Goal: Task Accomplishment & Management: Manage account settings

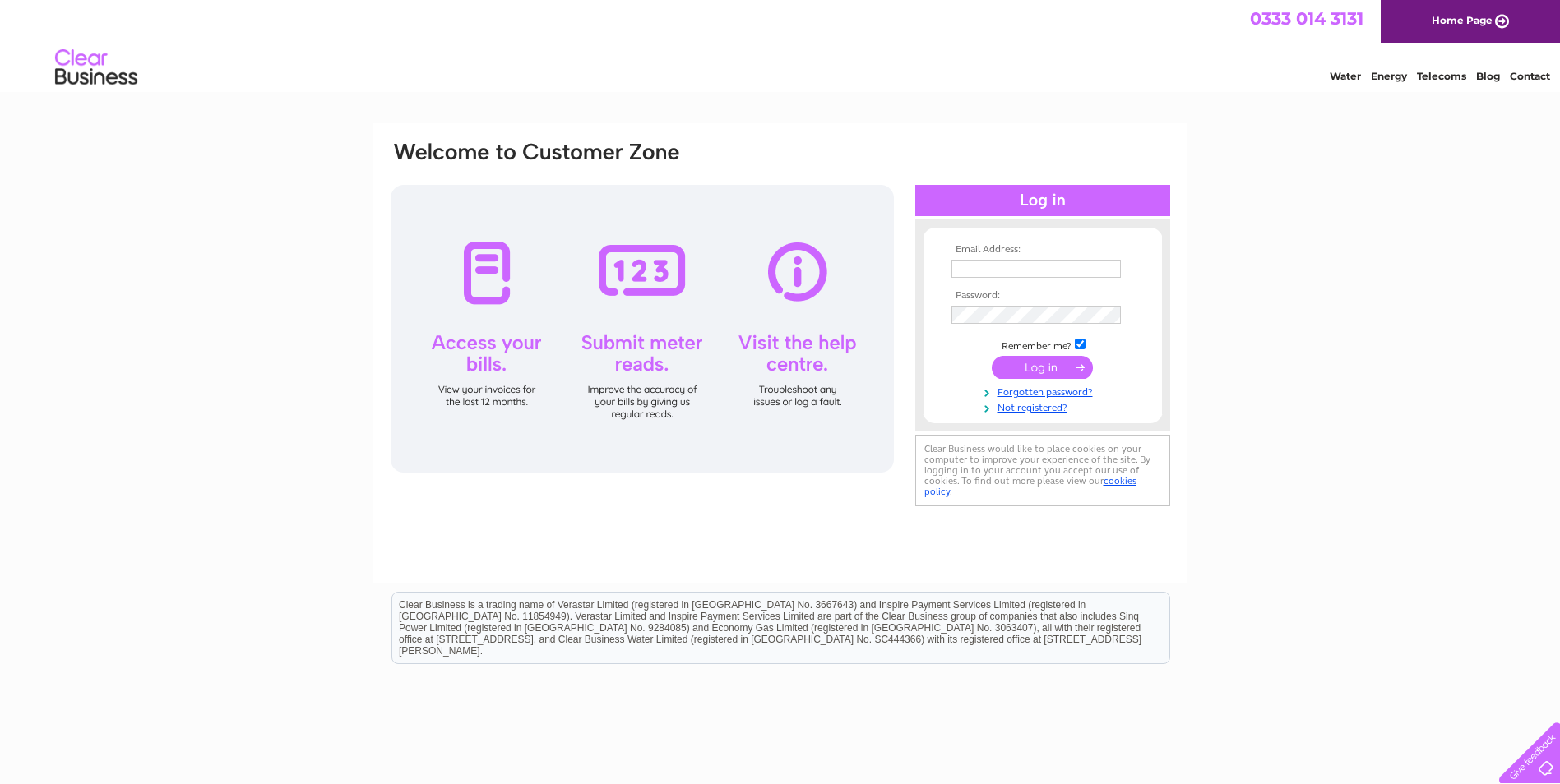
type input "[EMAIL_ADDRESS][DOMAIN_NAME]"
drag, startPoint x: 0, startPoint y: 0, endPoint x: 1054, endPoint y: 369, distance: 1116.7
click at [1054, 369] on input "submit" at bounding box center [1042, 368] width 101 height 23
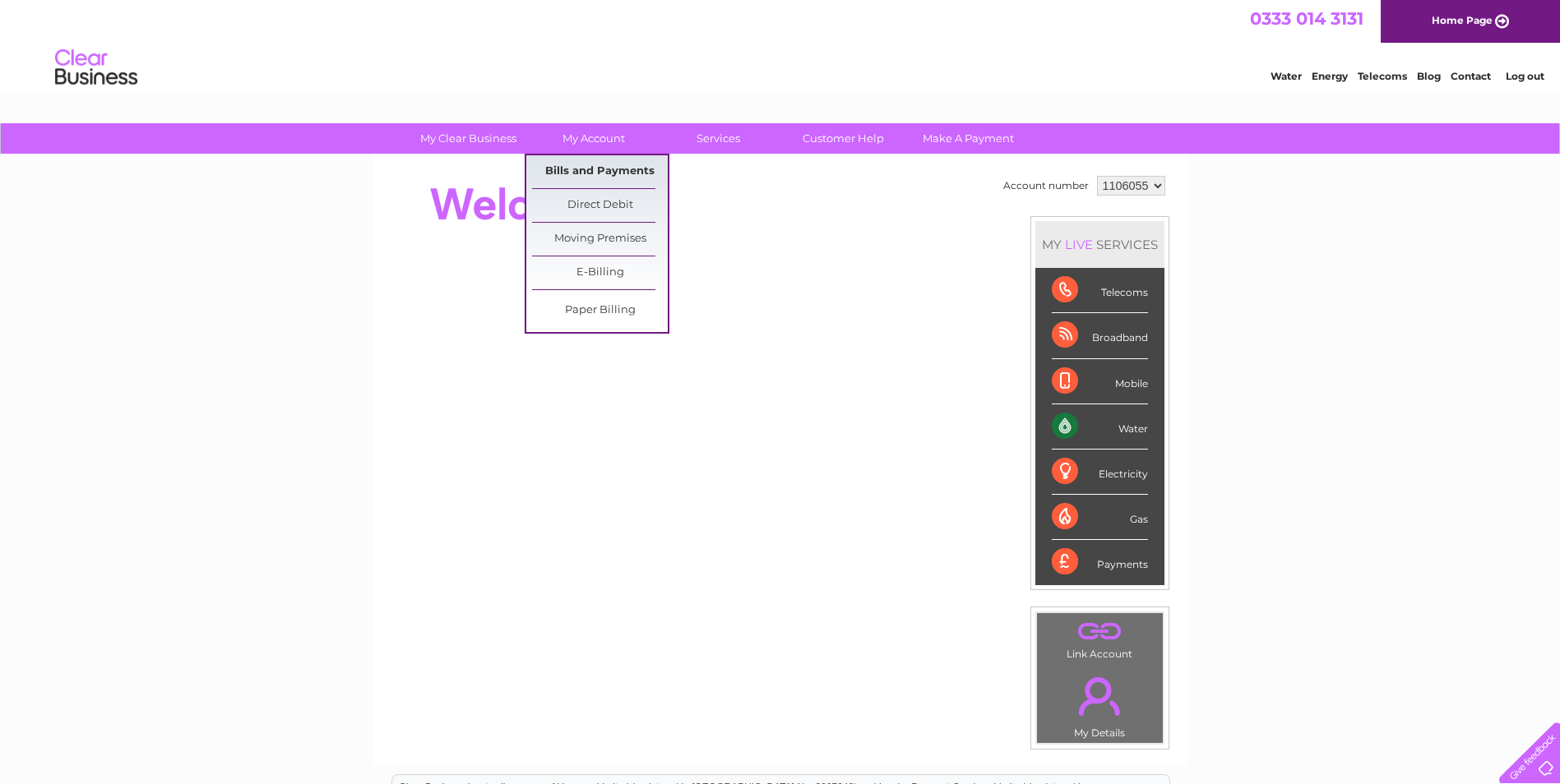
click at [609, 166] on link "Bills and Payments" at bounding box center [599, 171] width 136 height 33
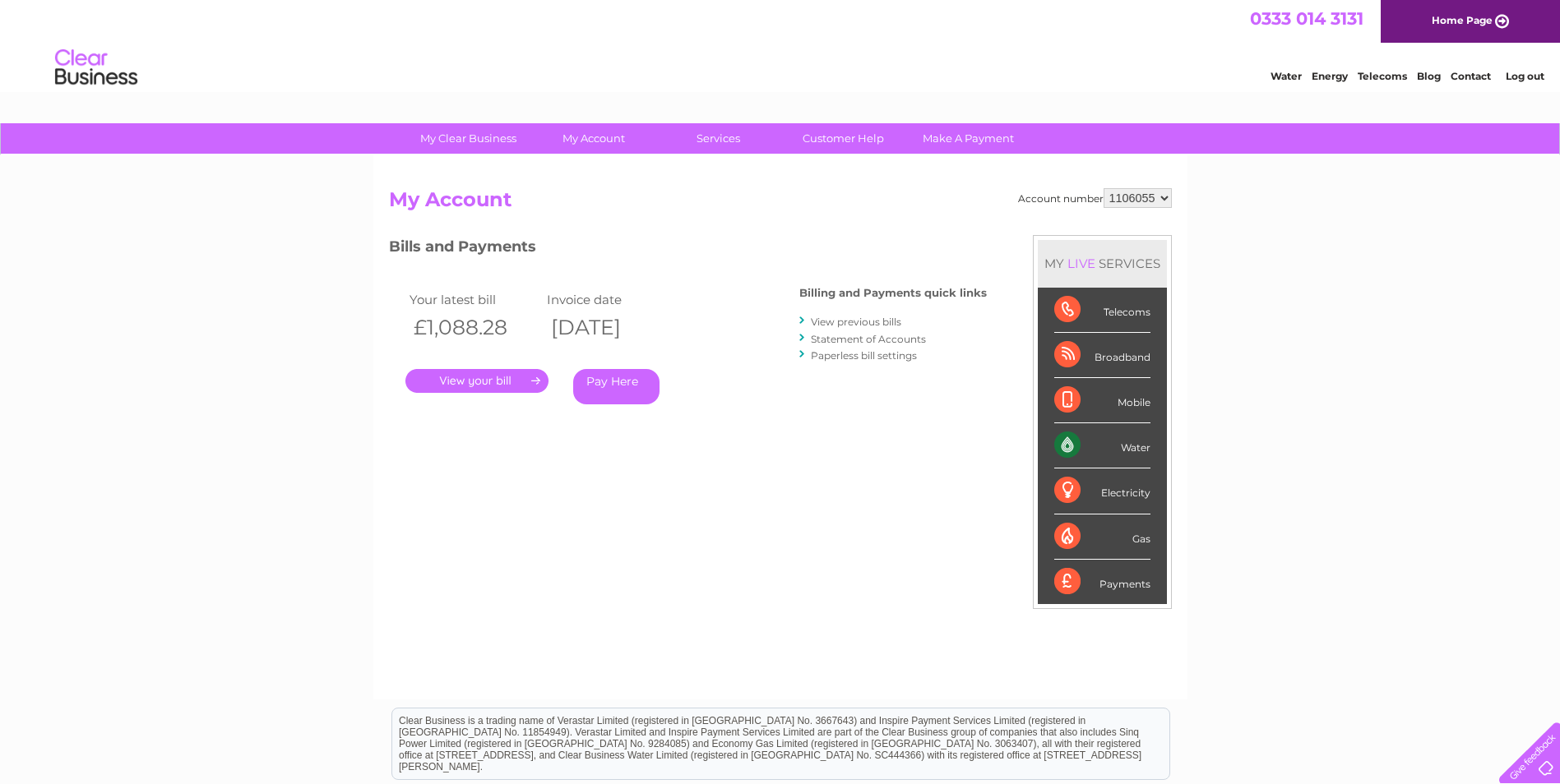
click at [483, 388] on link "." at bounding box center [476, 381] width 143 height 24
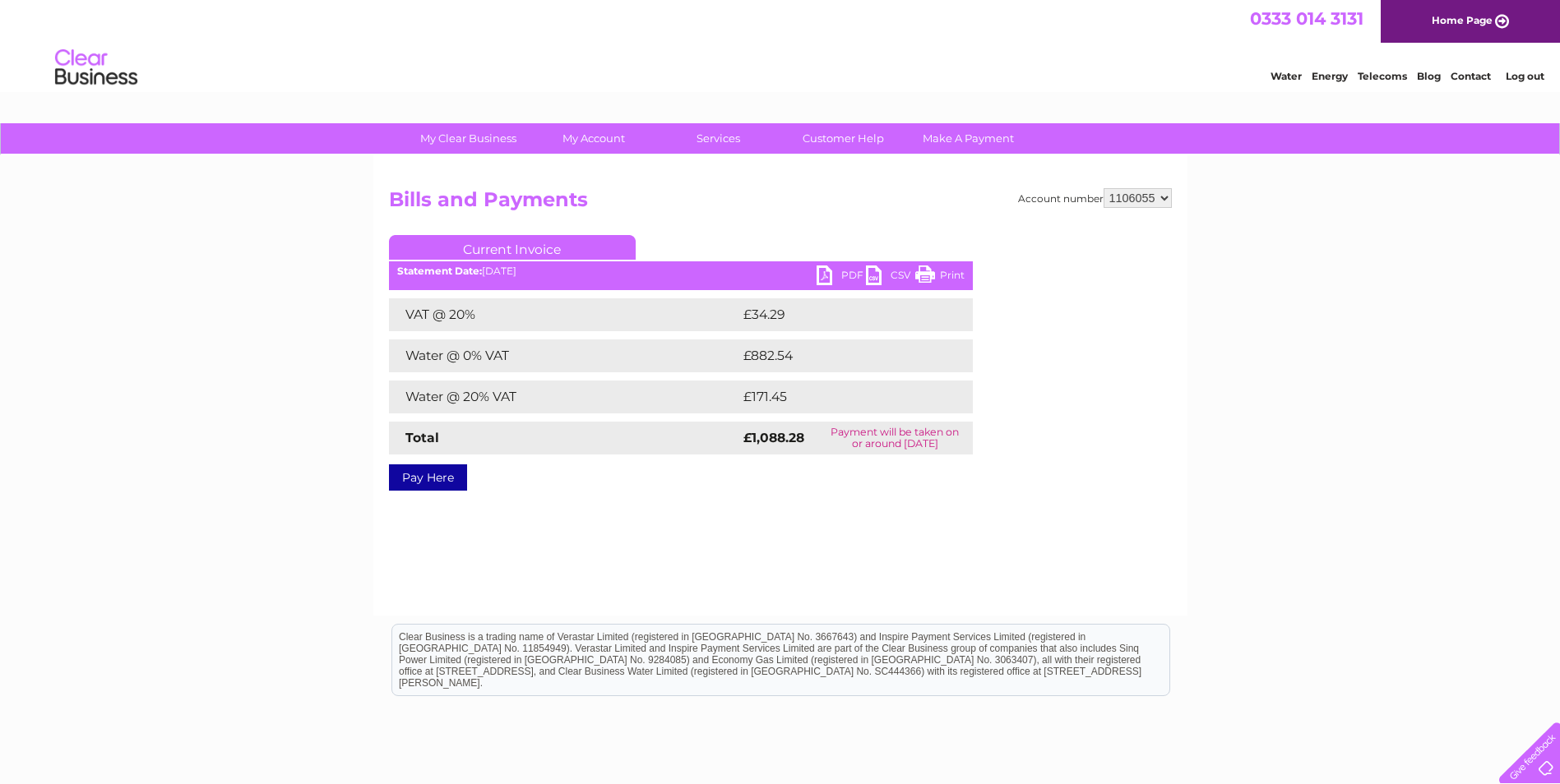
click at [832, 278] on link "PDF" at bounding box center [841, 277] width 50 height 24
click at [1529, 81] on link "Log out" at bounding box center [1525, 76] width 39 height 12
